Goal: Navigation & Orientation: Find specific page/section

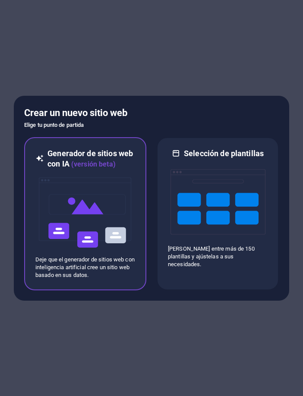
click at [124, 222] on img at bounding box center [85, 213] width 95 height 86
